Goal: Task Accomplishment & Management: Check status

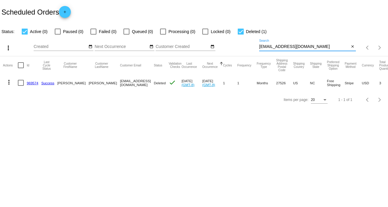
click at [287, 48] on input "[EMAIL_ADDRESS][DOMAIN_NAME]" at bounding box center [304, 46] width 90 height 5
click at [286, 48] on input "[EMAIL_ADDRESS][DOMAIN_NAME]" at bounding box center [304, 46] width 90 height 5
click at [282, 47] on input "[EMAIL_ADDRESS][DOMAIN_NAME]" at bounding box center [304, 46] width 90 height 5
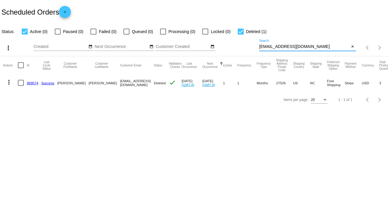
click at [282, 47] on input "[EMAIL_ADDRESS][DOMAIN_NAME]" at bounding box center [304, 46] width 90 height 5
paste input "[EMAIL_ADDRESS]"
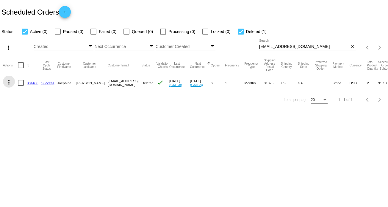
click at [10, 83] on mat-icon "more_vert" at bounding box center [8, 81] width 7 height 7
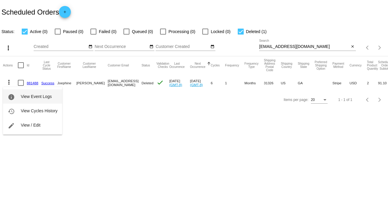
click at [32, 95] on span "View Event Logs" at bounding box center [36, 96] width 31 height 5
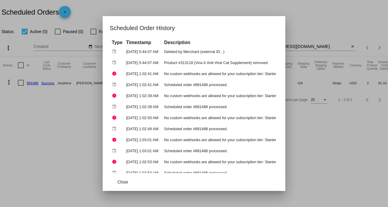
click at [306, 12] on div at bounding box center [194, 103] width 388 height 207
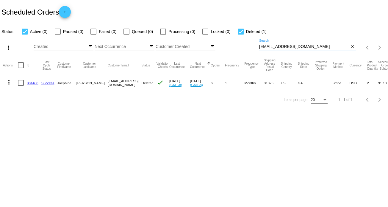
click at [292, 45] on input "[EMAIL_ADDRESS][DOMAIN_NAME]" at bounding box center [304, 46] width 90 height 5
type input "[PERSON_NAME]"
